Goal: Transaction & Acquisition: Book appointment/travel/reservation

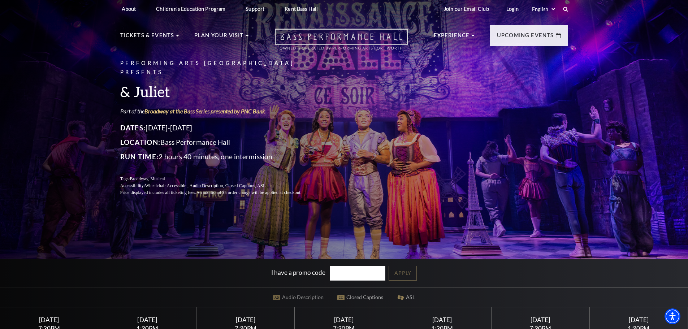
click at [357, 38] on icon "Open this option" at bounding box center [341, 39] width 133 height 21
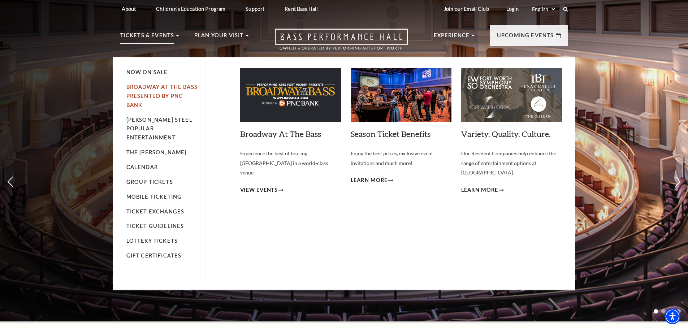
click at [159, 96] on link "Broadway At The Bass presented by PNC Bank" at bounding box center [161, 96] width 71 height 24
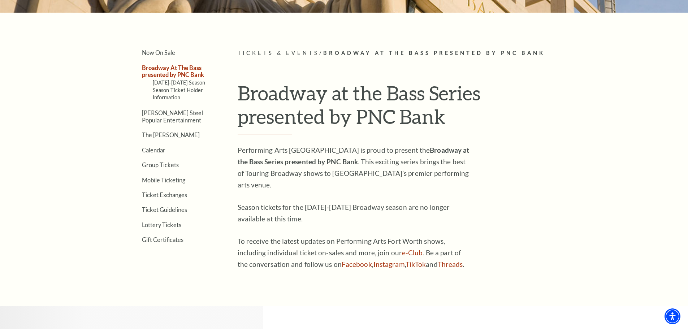
scroll to position [180, 0]
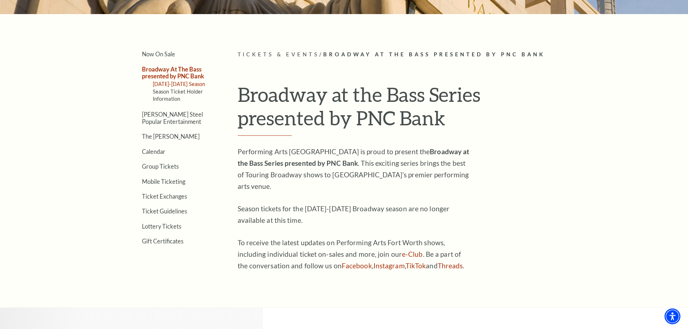
click at [180, 83] on link "2025-2026 Season" at bounding box center [179, 84] width 53 height 6
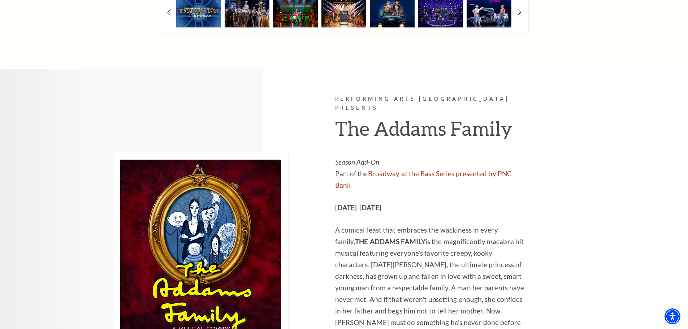
scroll to position [865, 0]
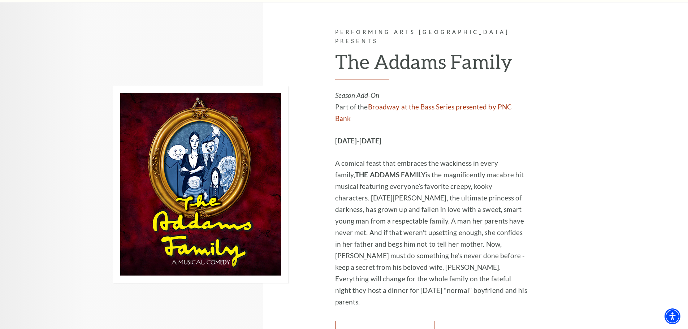
click at [376, 321] on link "Learn More" at bounding box center [384, 331] width 99 height 20
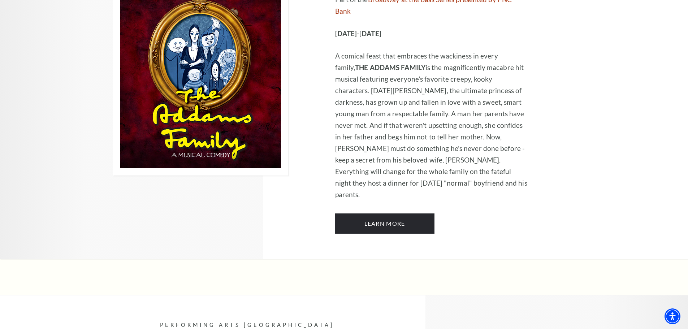
scroll to position [936, 0]
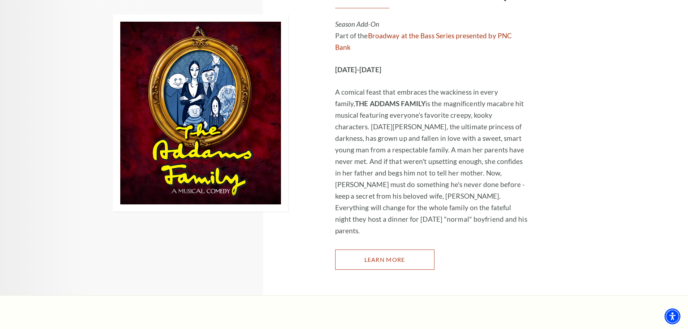
click at [378, 249] on link "Learn More" at bounding box center [384, 259] width 99 height 20
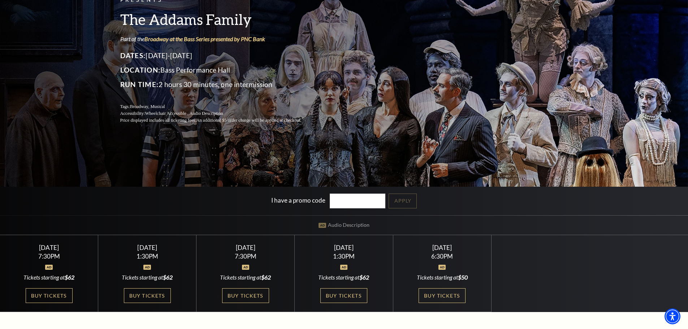
scroll to position [108, 0]
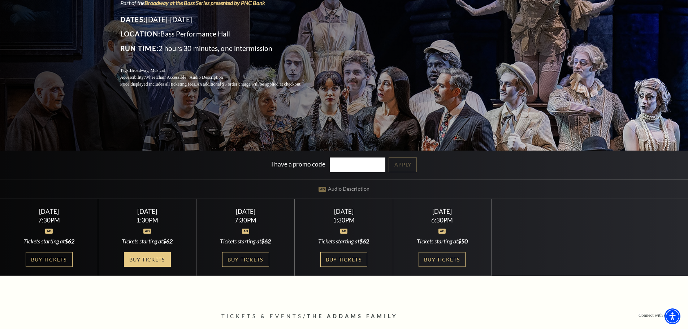
click at [151, 257] on link "Buy Tickets" at bounding box center [147, 259] width 47 height 15
click at [149, 262] on link "Buy Tickets" at bounding box center [147, 259] width 47 height 15
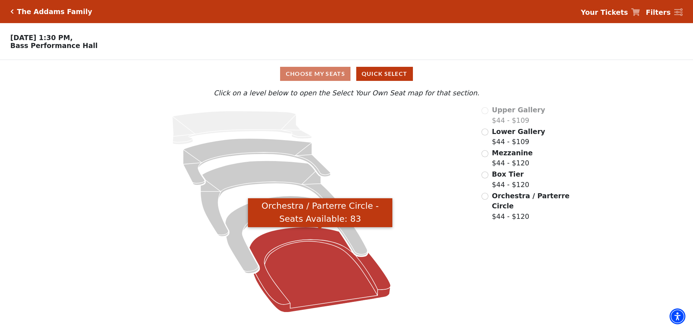
click at [298, 272] on icon "Orchestra / Parterre Circle - Seats Available: 83" at bounding box center [319, 269] width 141 height 85
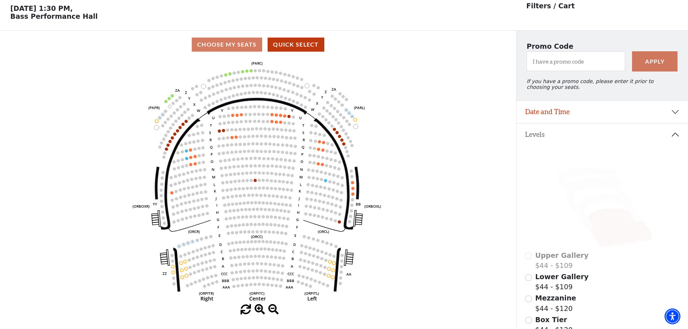
scroll to position [34, 0]
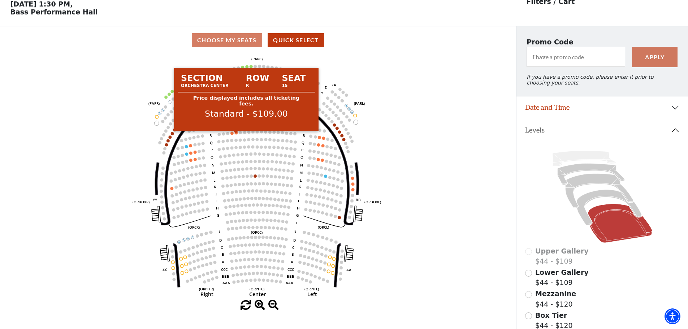
click at [235, 134] on circle at bounding box center [236, 132] width 3 height 3
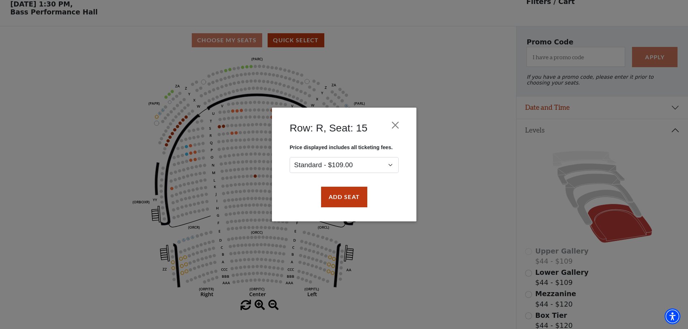
click at [234, 136] on div "Row: R, Seat: 15 Price displayed includes all ticketing fees. Standard - $109.0…" at bounding box center [344, 164] width 688 height 329
click at [232, 136] on div "Row: R, Seat: 15 Price displayed includes all ticketing fees. Standard - $109.0…" at bounding box center [344, 164] width 688 height 329
click at [402, 121] on button "Close" at bounding box center [395, 125] width 14 height 14
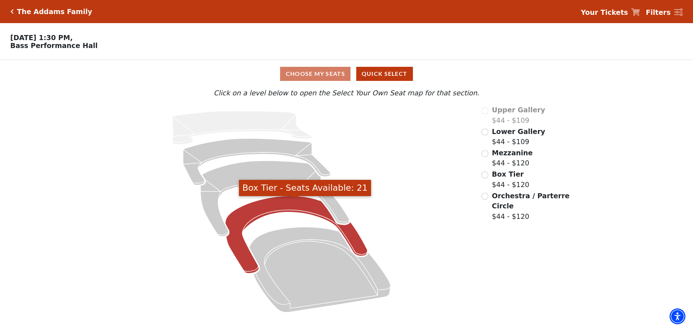
click at [276, 204] on icon "Box Tier - Seats Available: 21" at bounding box center [296, 235] width 142 height 78
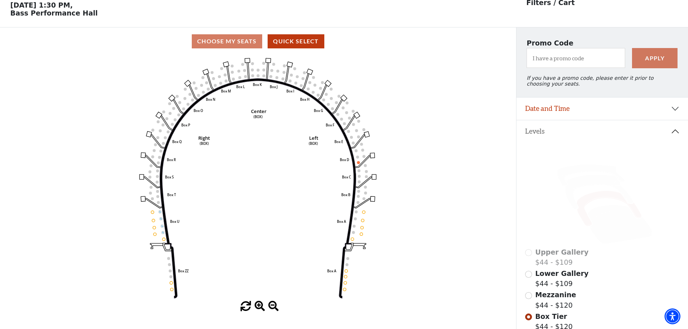
scroll to position [34, 0]
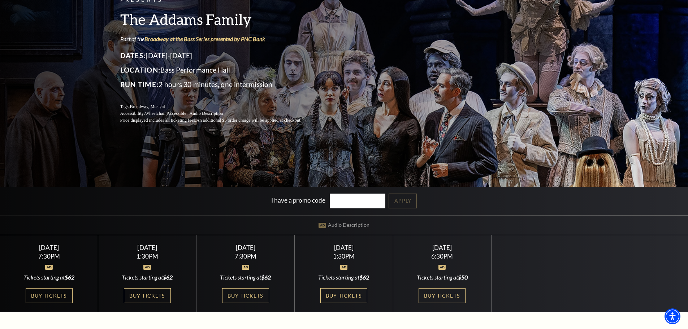
scroll to position [217, 0]
